Goal: Task Accomplishment & Management: Use online tool/utility

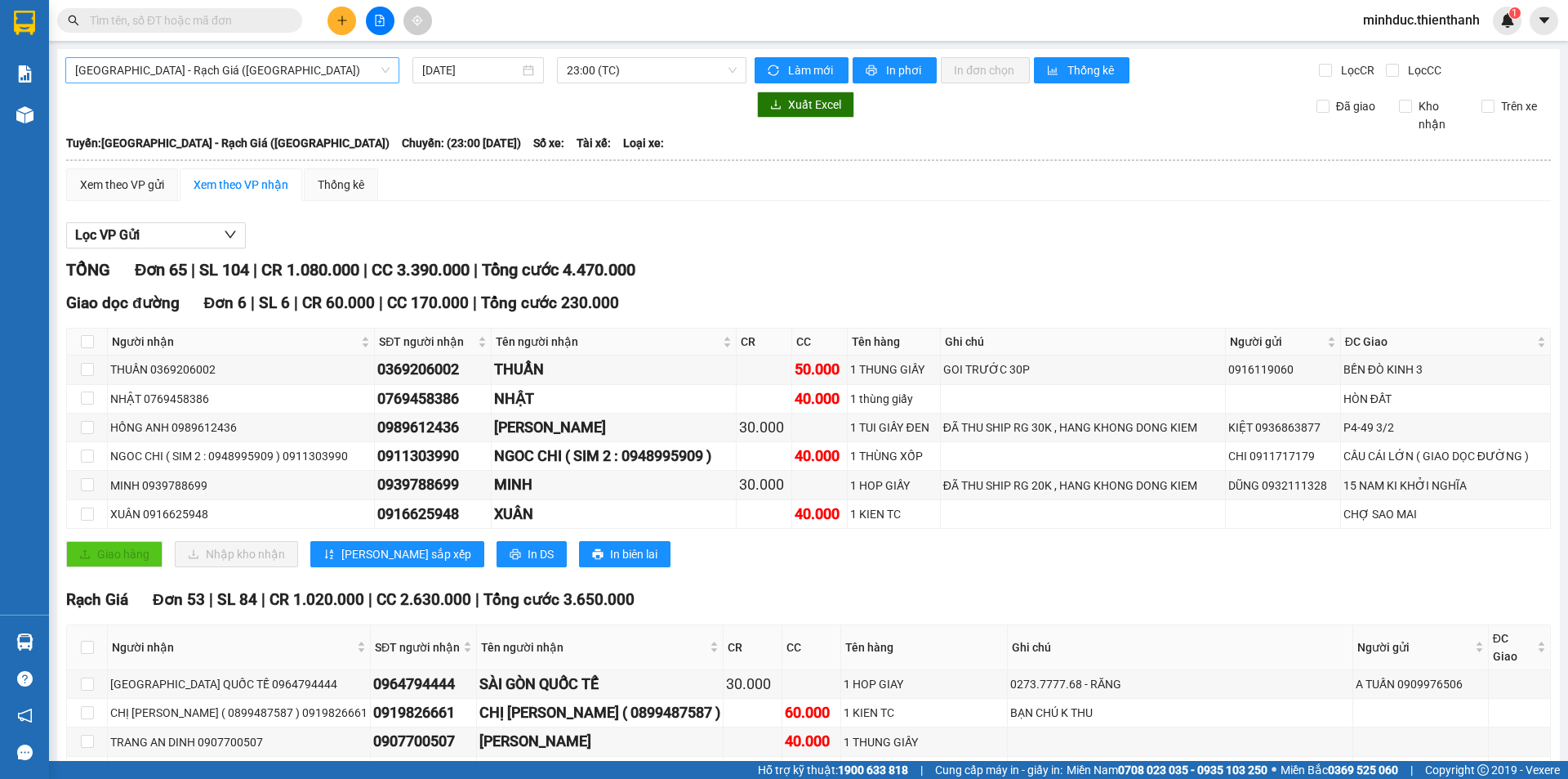
click at [251, 70] on span "[GEOGRAPHIC_DATA] - Rạch Giá ([GEOGRAPHIC_DATA])" at bounding box center [232, 70] width 314 height 25
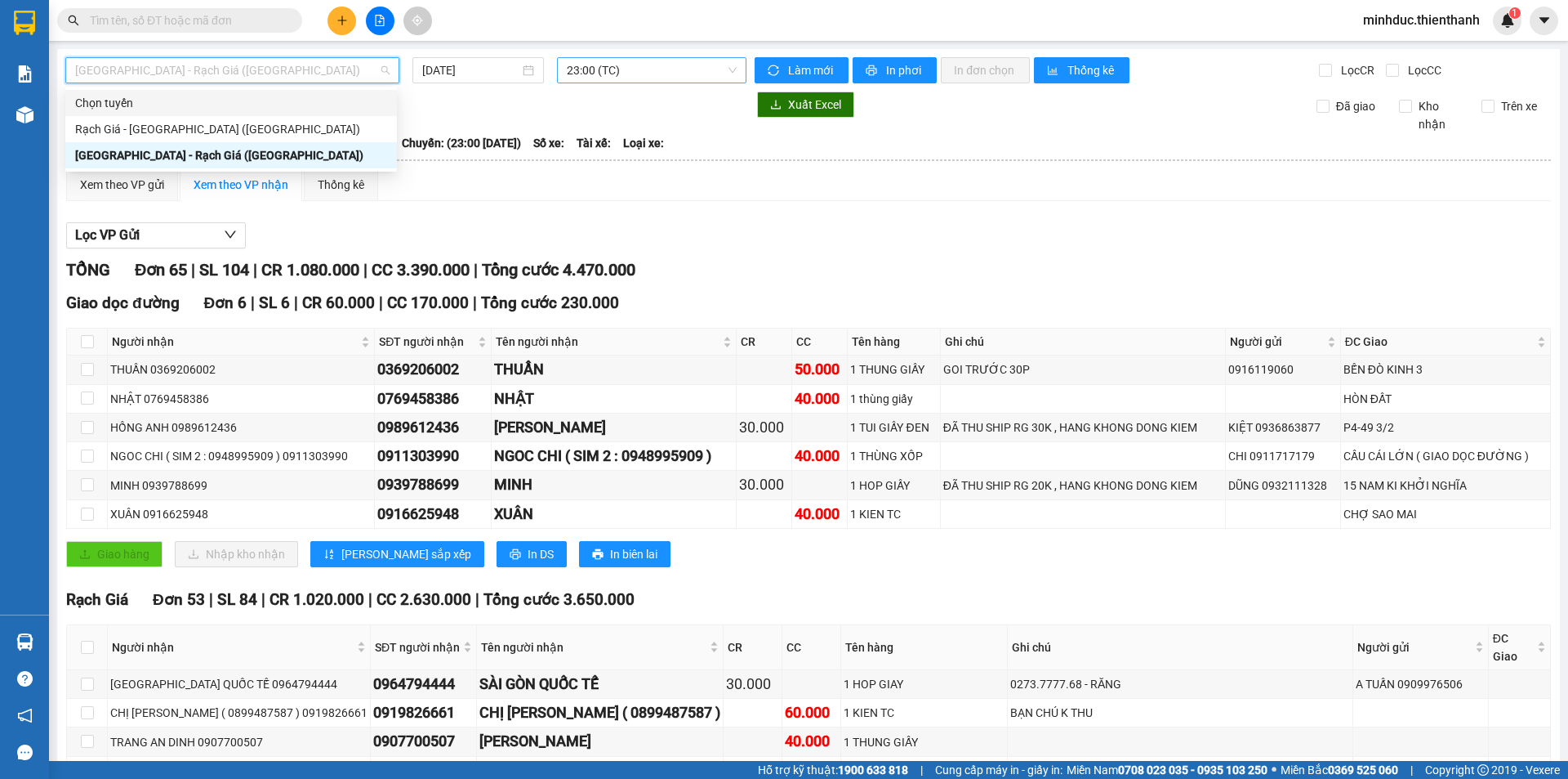
click at [608, 73] on span "23:00 (TC)" at bounding box center [652, 70] width 170 height 25
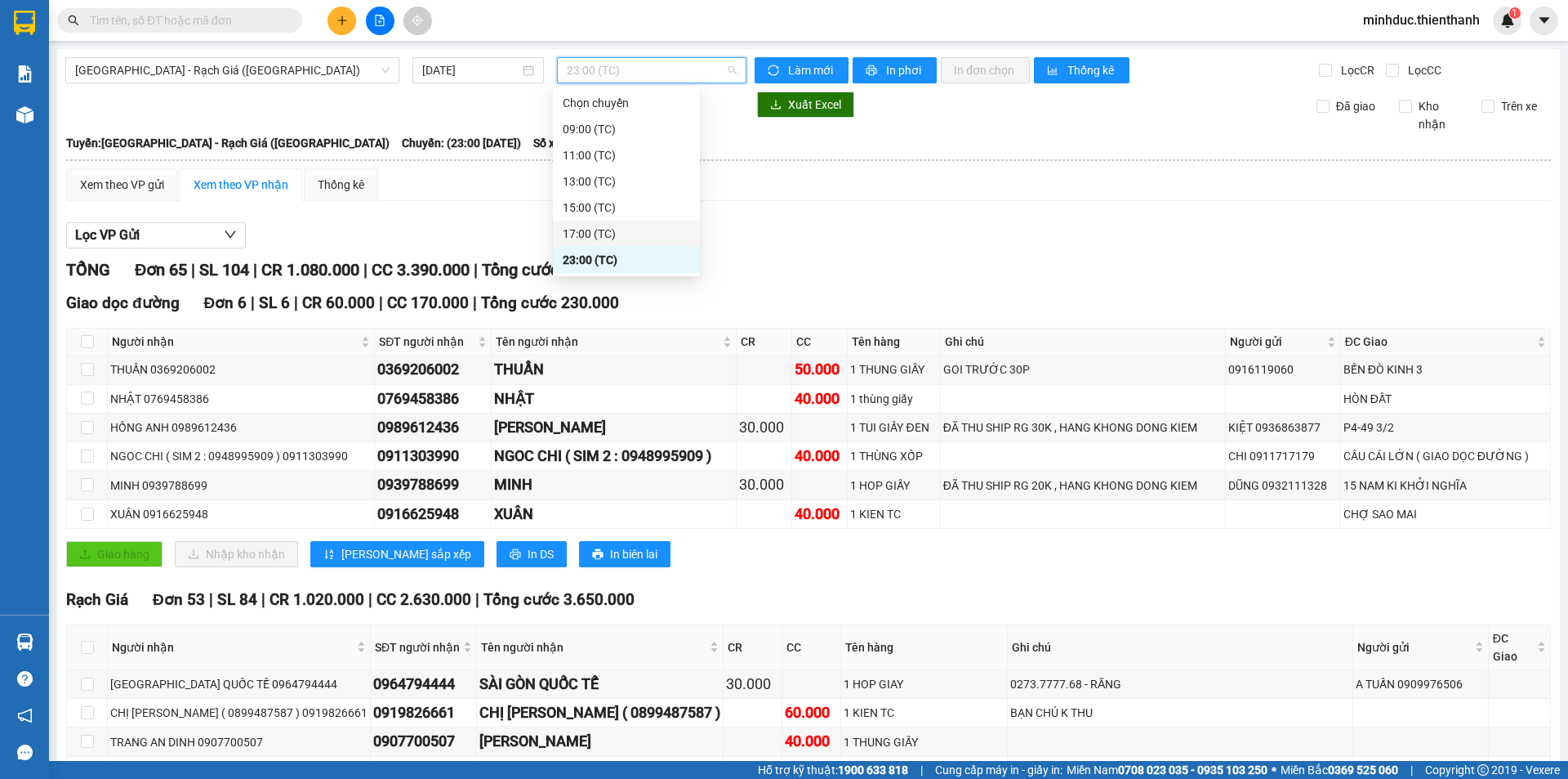
click at [590, 234] on div "17:00 (TC)" at bounding box center [627, 234] width 128 height 18
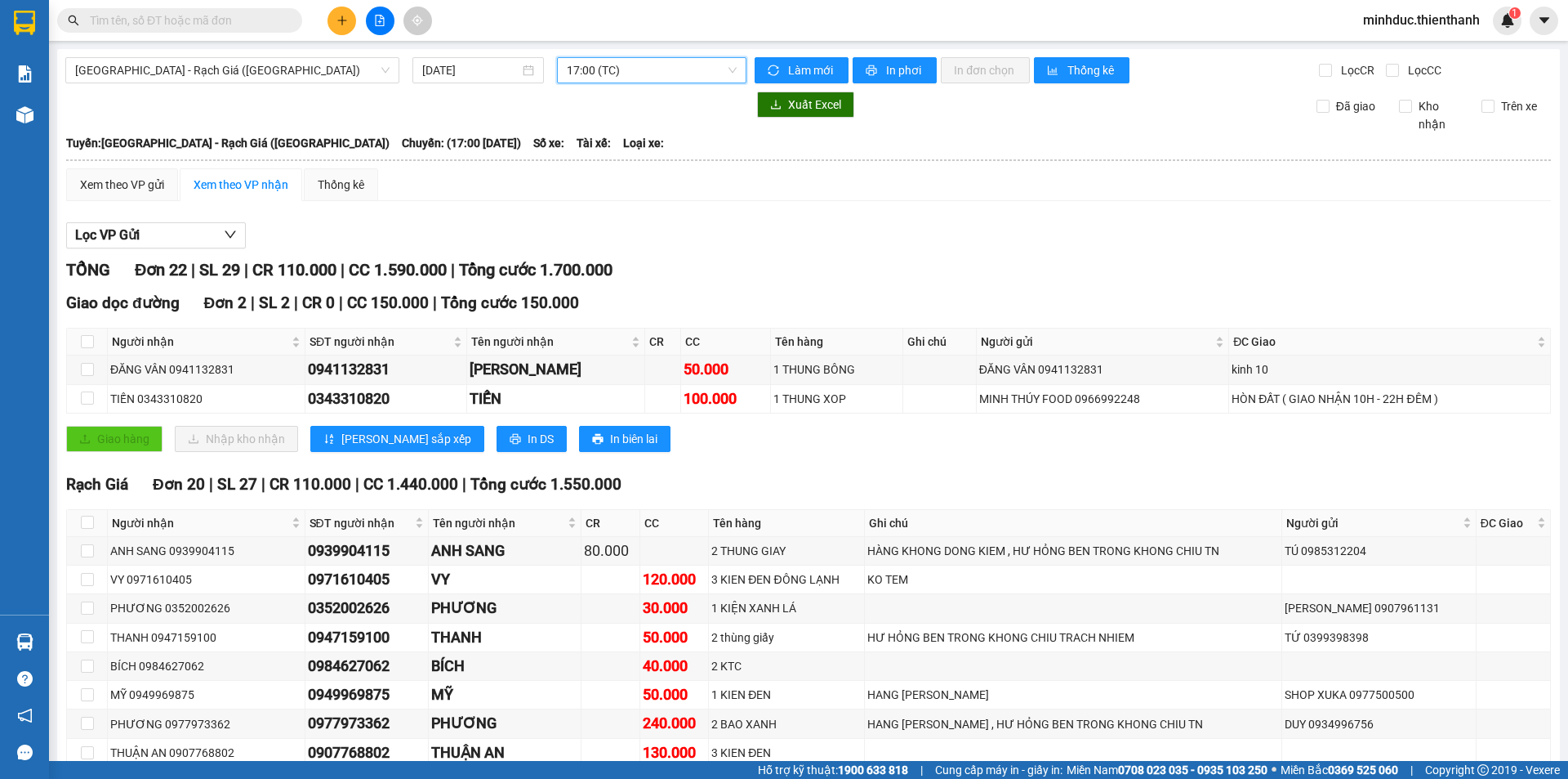
click at [617, 70] on span "17:00 (TC)" at bounding box center [652, 70] width 170 height 25
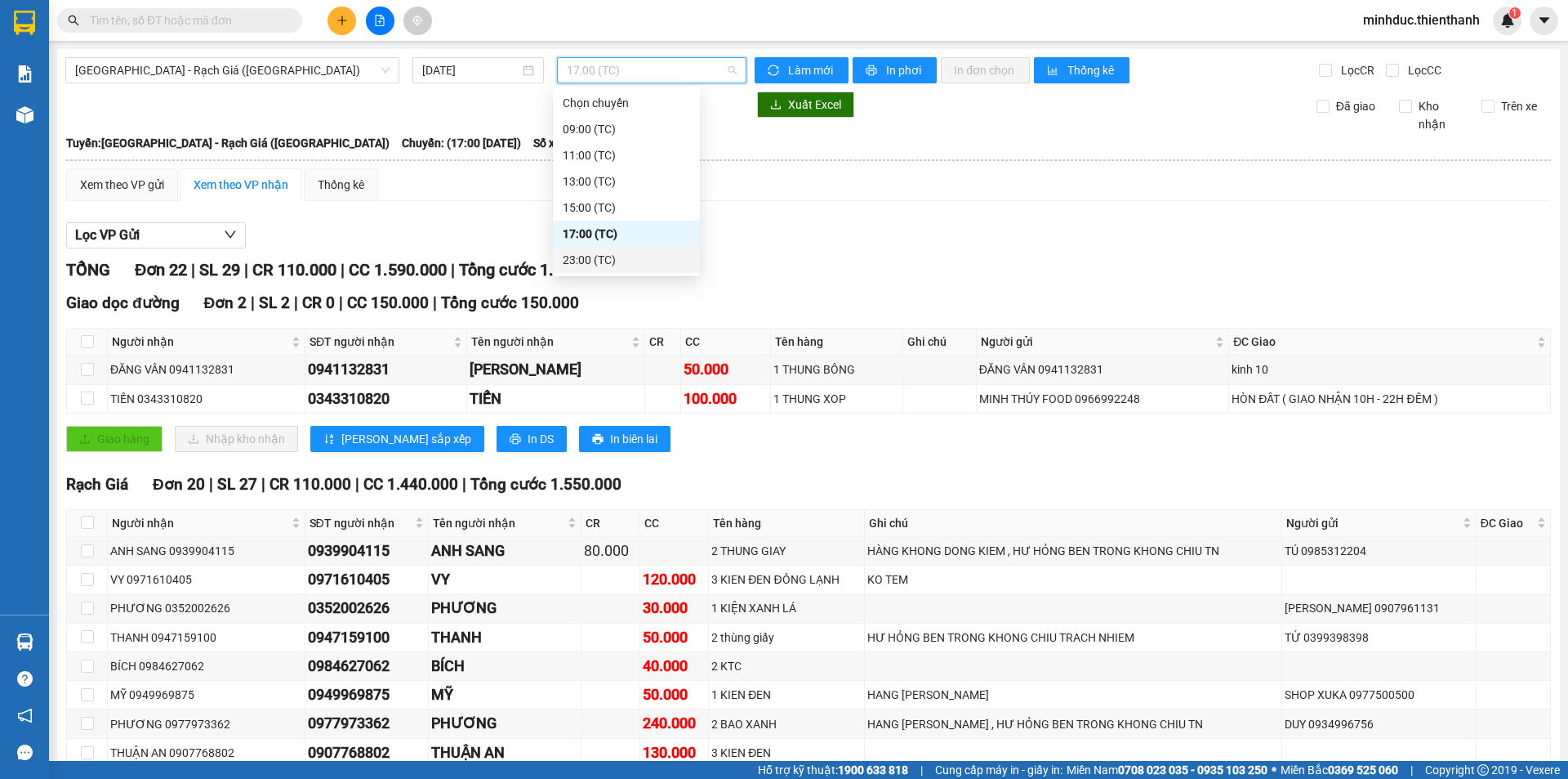
click at [591, 258] on div "23:00 (TC)" at bounding box center [627, 260] width 128 height 18
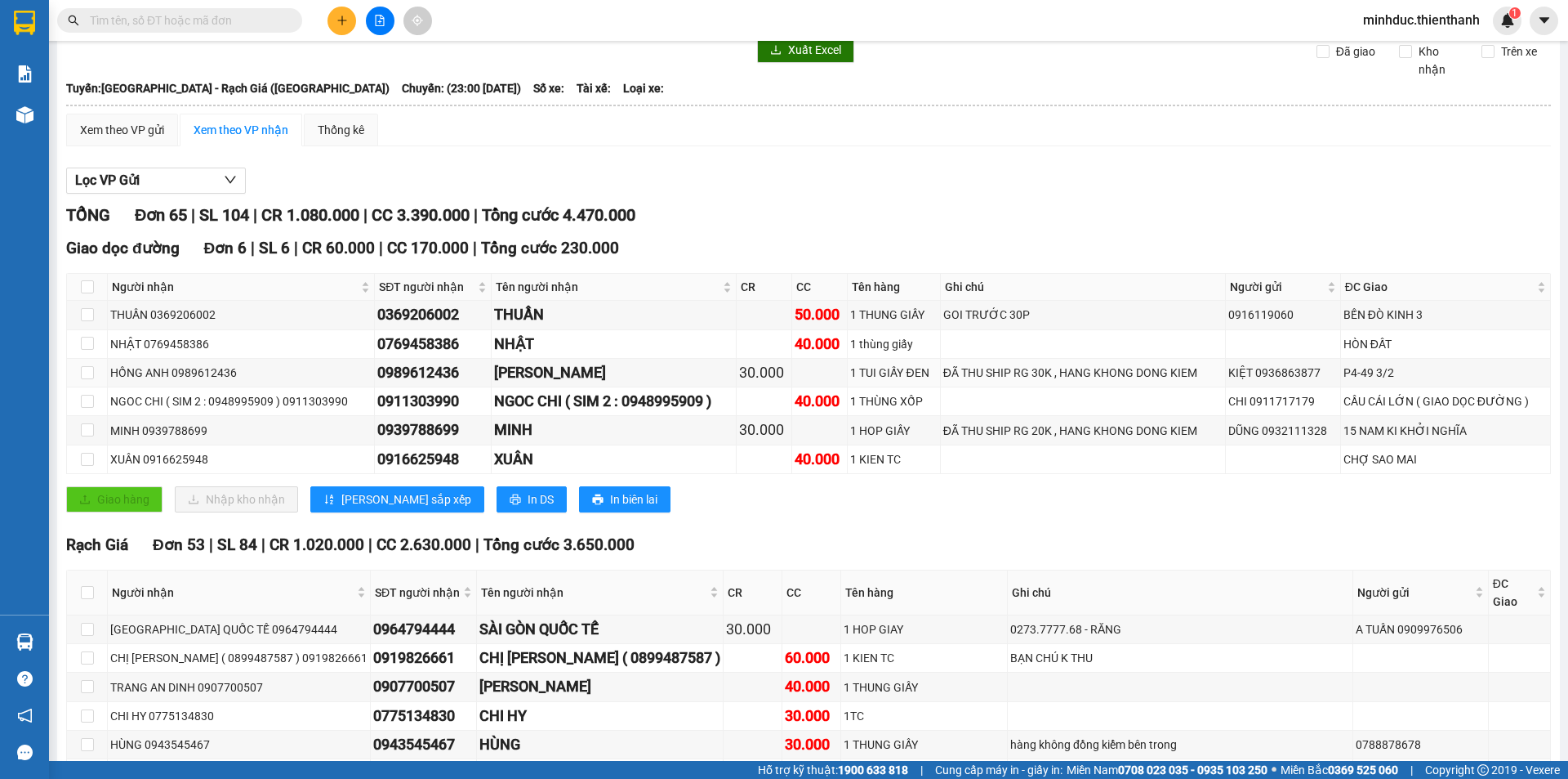
scroll to position [164, 0]
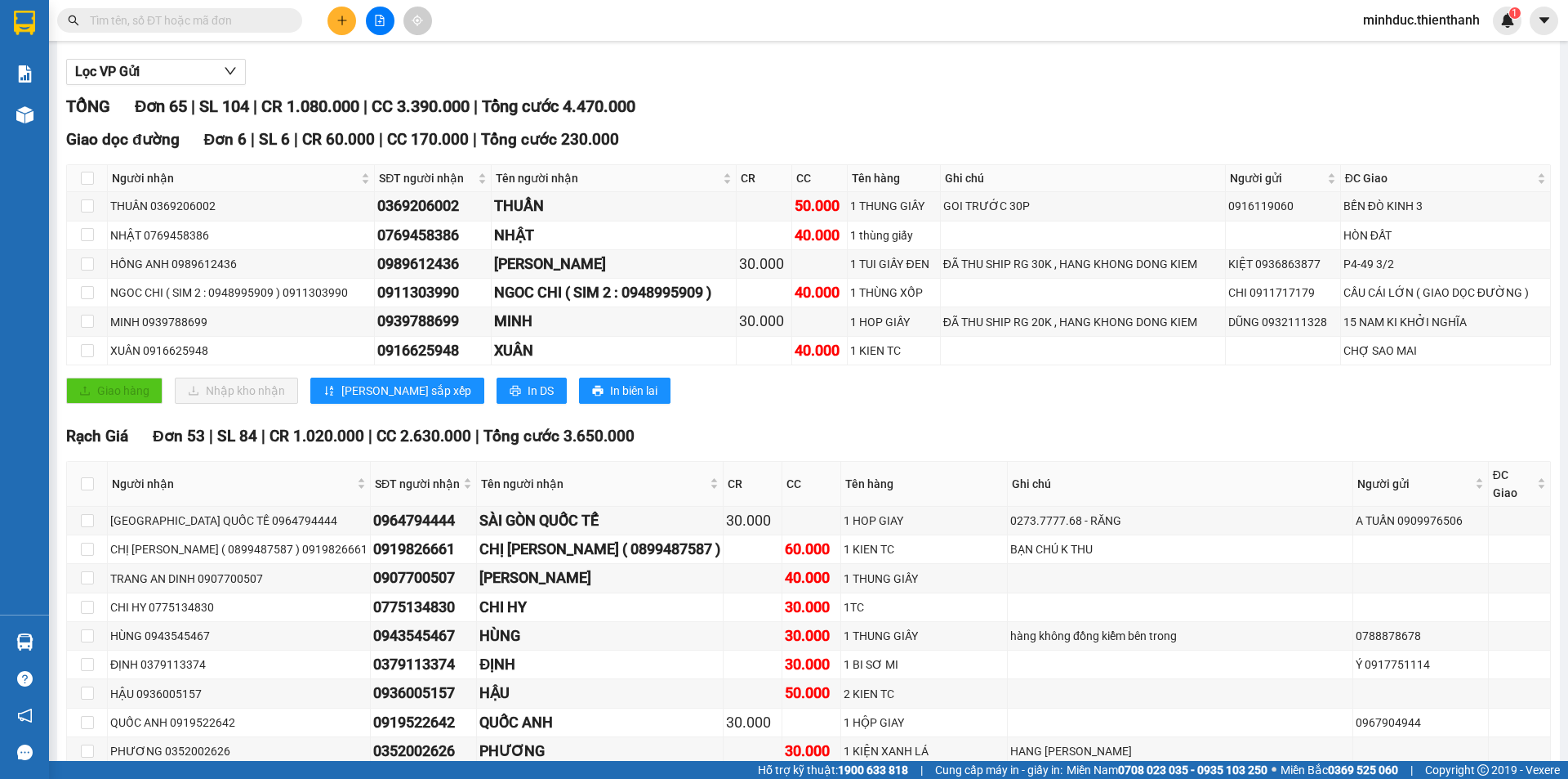
click at [212, 23] on input "text" at bounding box center [186, 20] width 193 height 18
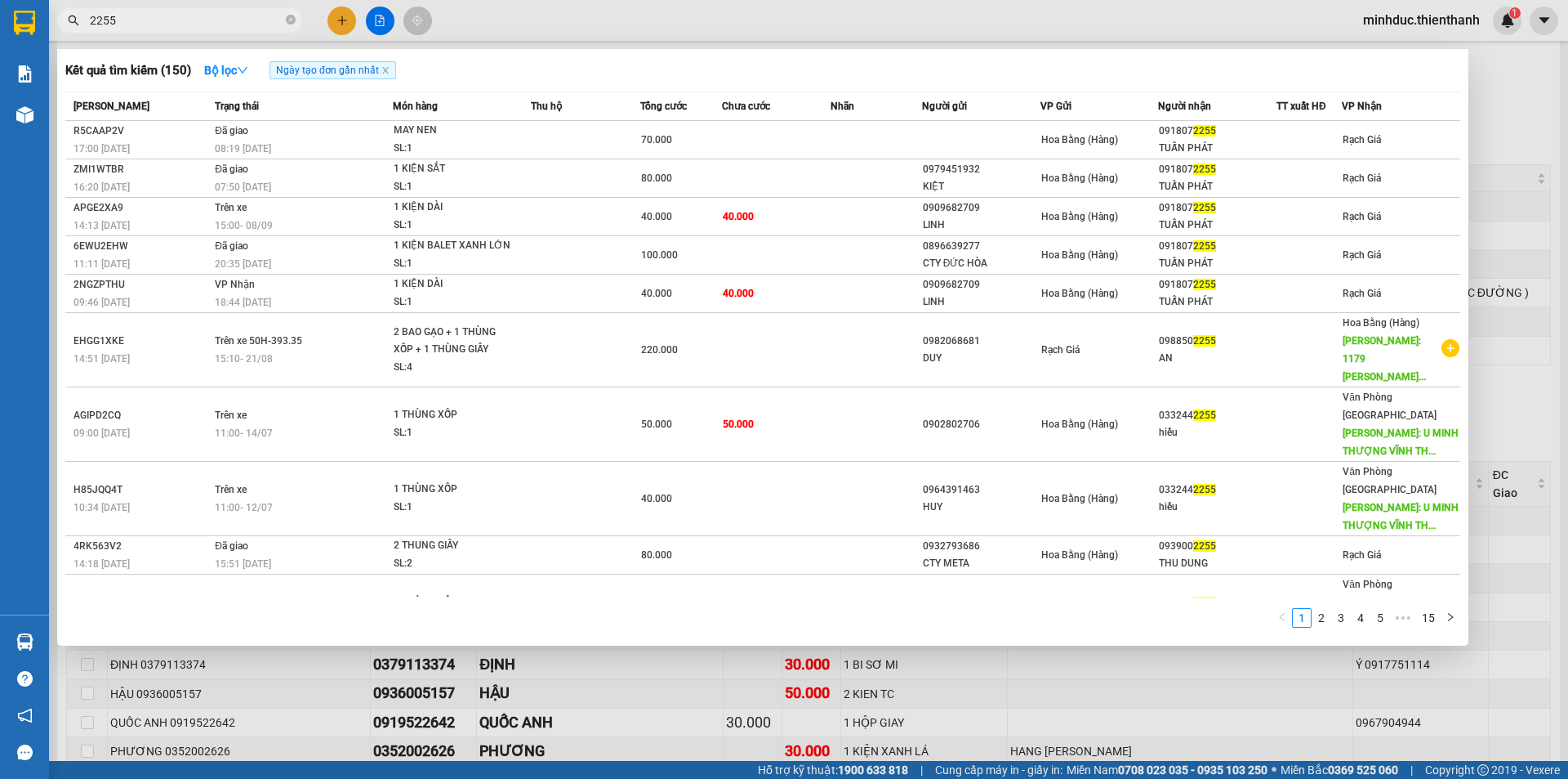
type input "2255"
click at [376, 23] on div at bounding box center [784, 390] width 1568 height 779
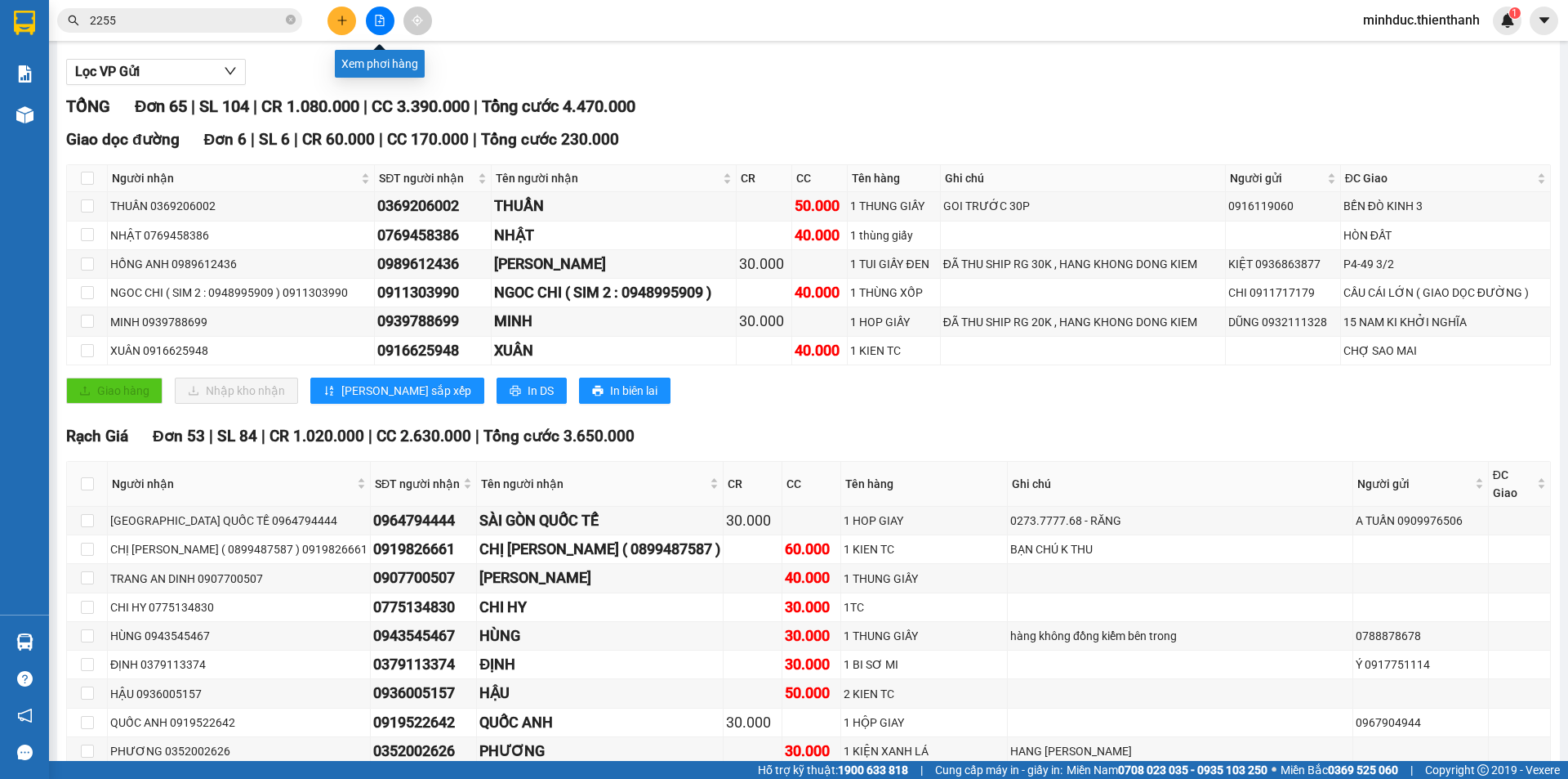
click at [379, 18] on icon "file-add" at bounding box center [380, 20] width 11 height 11
click at [288, 23] on icon "close-circle" at bounding box center [291, 20] width 10 height 10
click at [375, 19] on icon "file-add" at bounding box center [380, 20] width 9 height 11
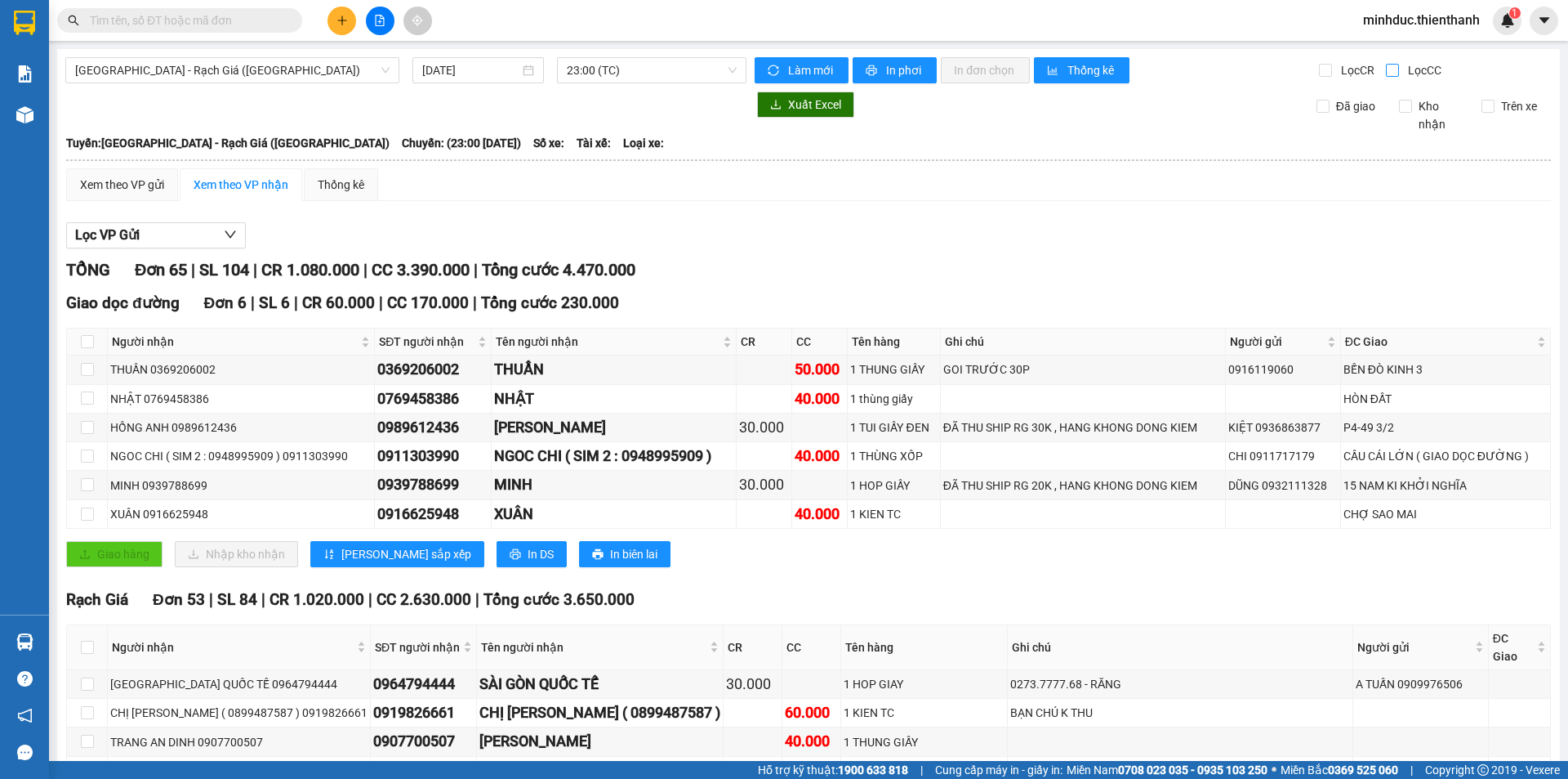
click at [1386, 67] on input "Lọc CC" at bounding box center [1394, 70] width 16 height 13
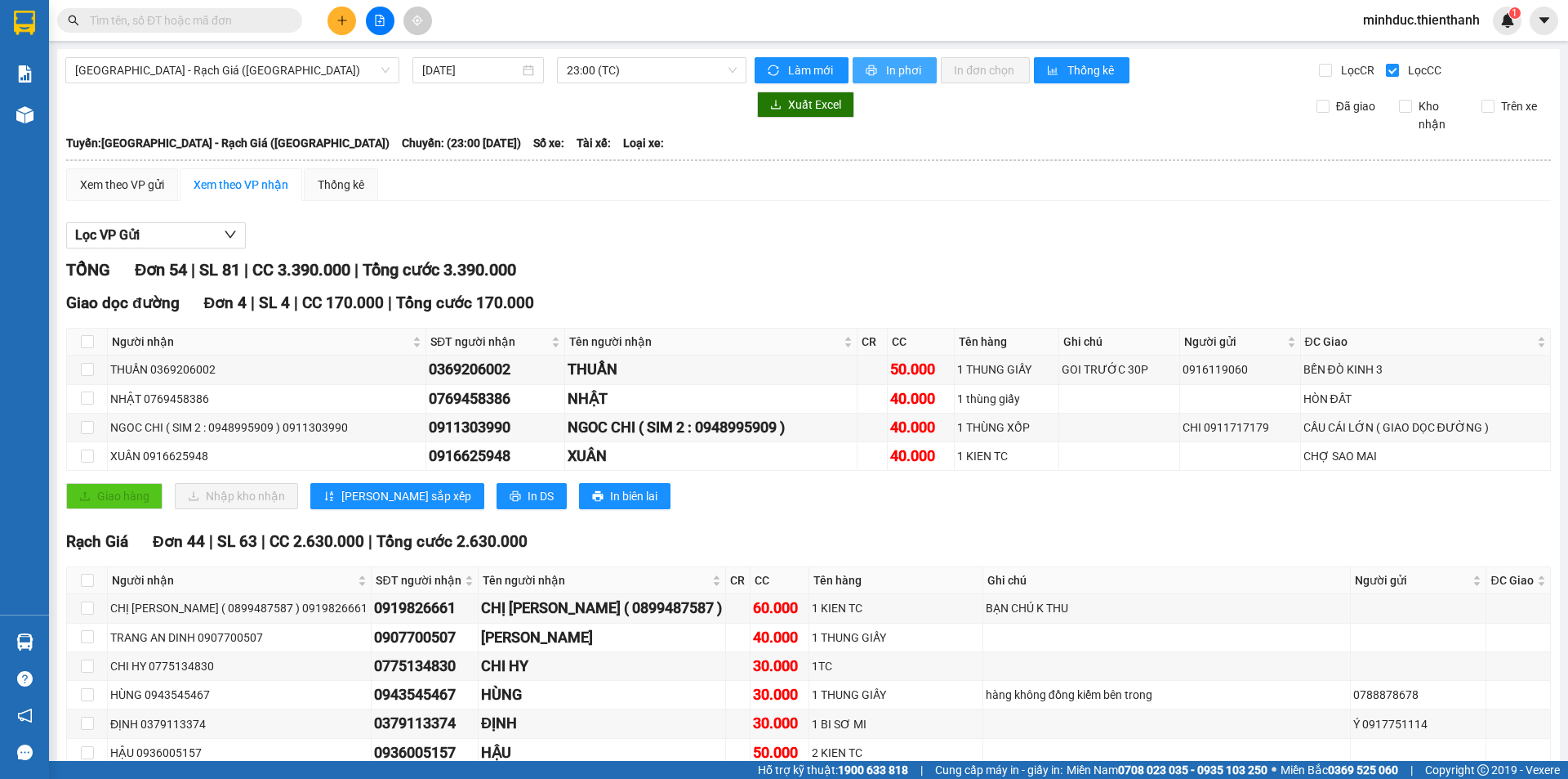
click at [887, 72] on span "In phơi" at bounding box center [905, 70] width 38 height 18
click at [1386, 70] on input "Lọc CC" at bounding box center [1394, 70] width 16 height 13
checkbox input "false"
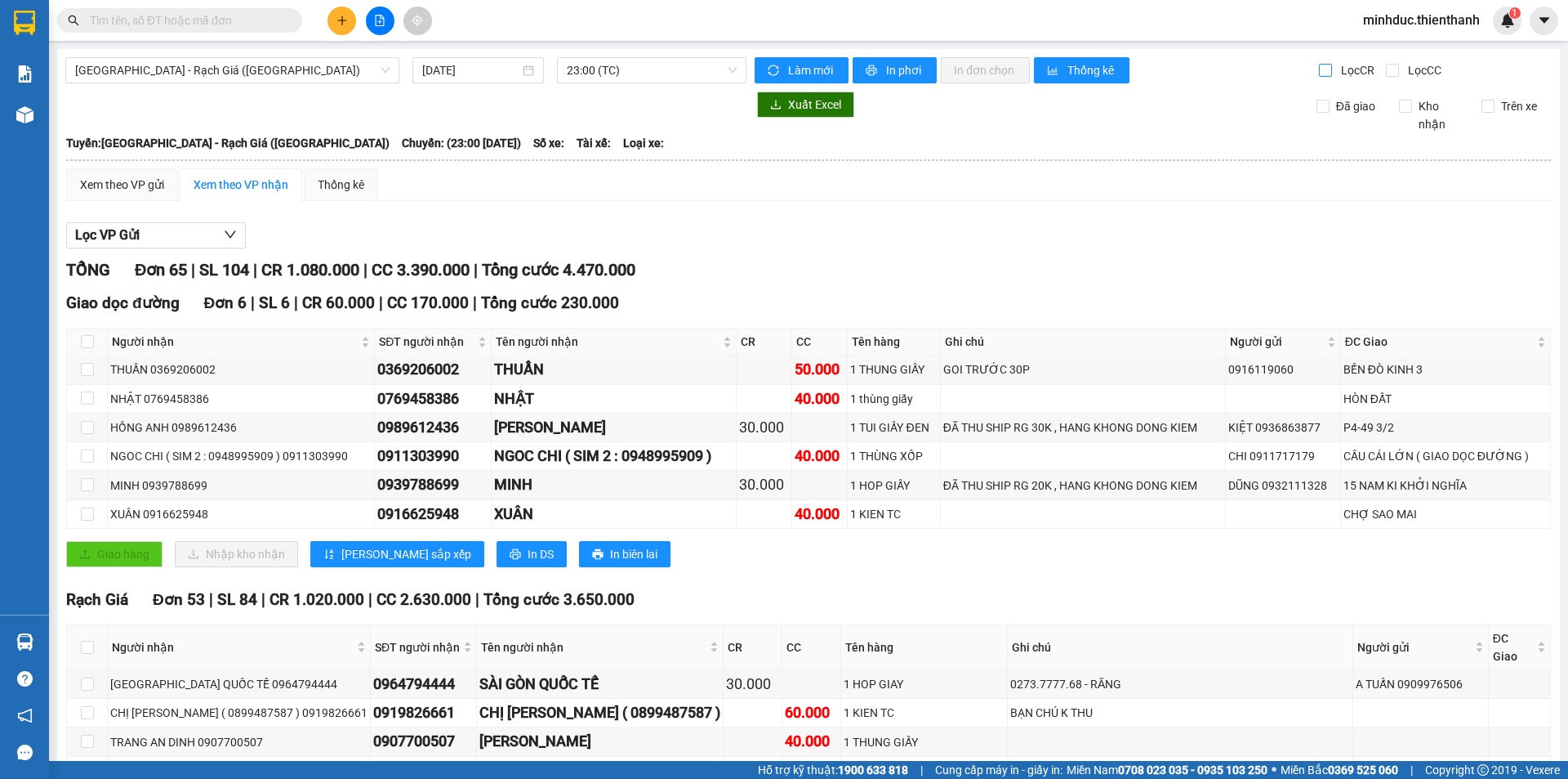
click at [1319, 73] on input "Lọc CR" at bounding box center [1327, 70] width 16 height 13
checkbox input "true"
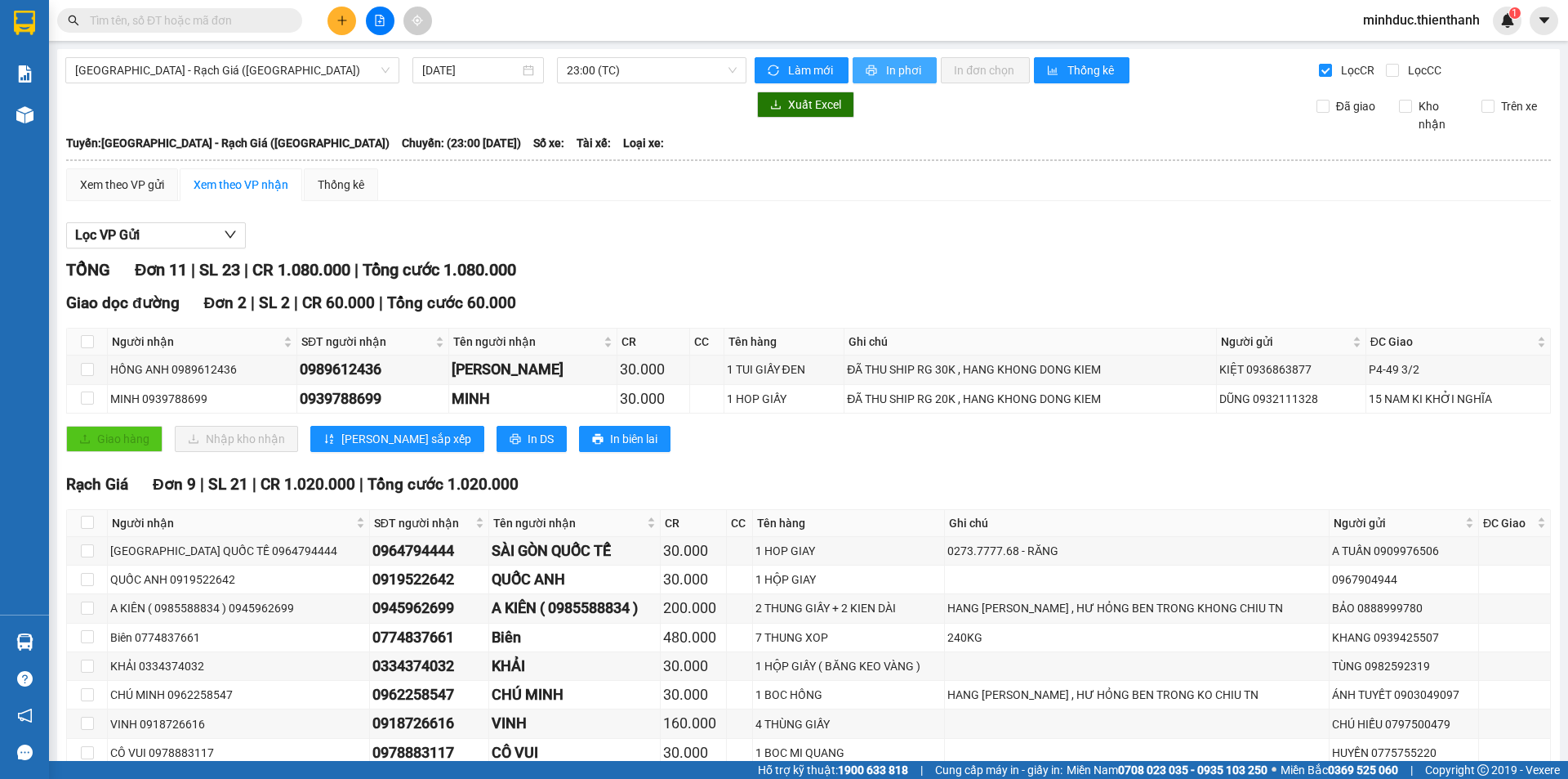
click at [887, 68] on span "In phơi" at bounding box center [905, 70] width 38 height 18
